Goal: Task Accomplishment & Management: Manage account settings

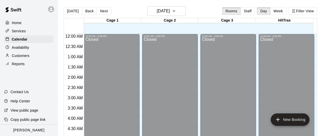
scroll to position [179, 0]
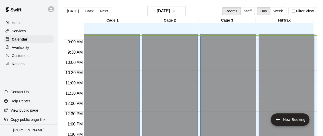
click at [19, 58] on p "Customers" at bounding box center [21, 55] width 18 height 5
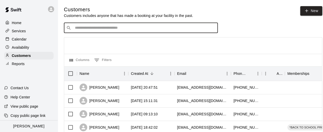
click at [105, 28] on input "Search customers by name or email" at bounding box center [144, 27] width 142 height 5
type input "****"
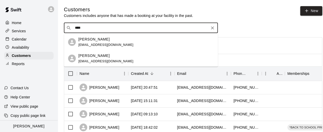
click at [97, 40] on p "[PERSON_NAME]" at bounding box center [93, 39] width 31 height 5
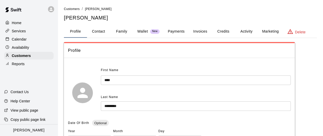
click at [181, 32] on button "Payments" at bounding box center [175, 31] width 25 height 12
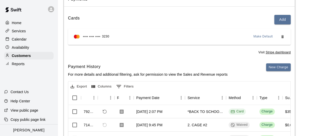
scroll to position [77, 0]
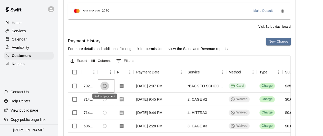
click at [105, 85] on icon "Refund payment" at bounding box center [104, 86] width 5 height 5
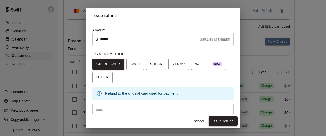
click at [226, 124] on button "Issue refund" at bounding box center [223, 120] width 29 height 9
